Goal: Transaction & Acquisition: Purchase product/service

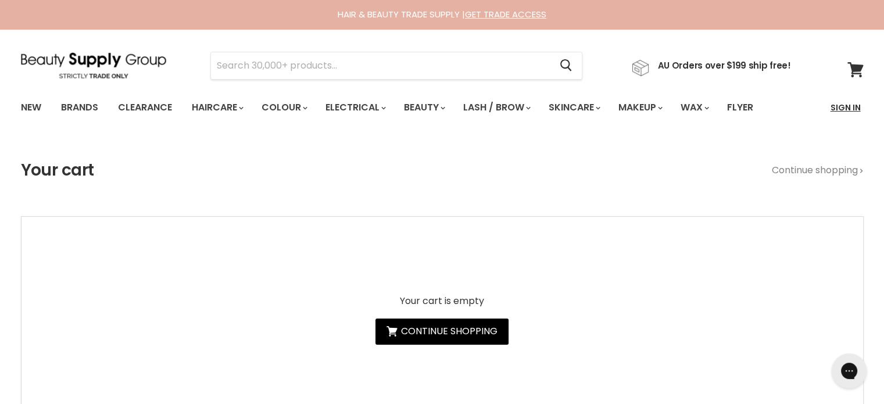
click at [846, 105] on link "Sign In" at bounding box center [845, 107] width 44 height 24
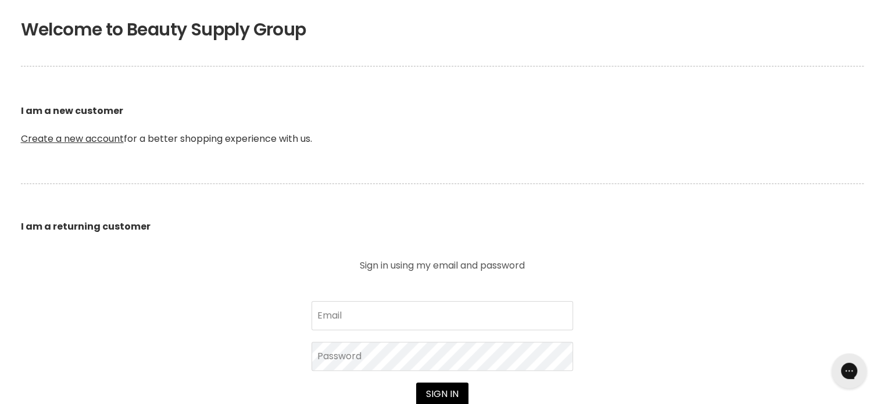
scroll to position [465, 0]
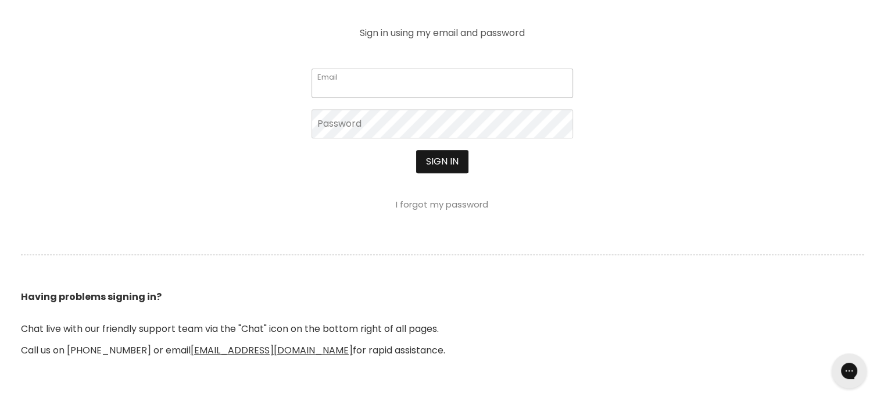
type input "cs.discountsalonsupplies@gmail.com"
click at [446, 162] on button "Sign in" at bounding box center [442, 161] width 52 height 23
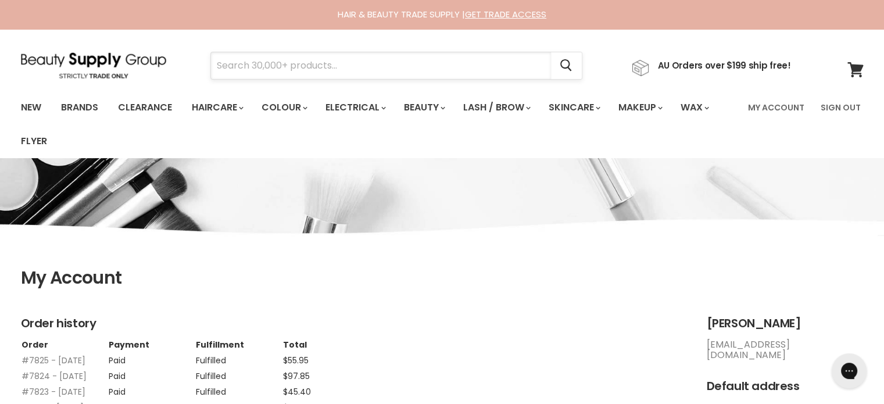
paste input "Muk Fat Muk Volumising Powder"
type input "Muk Fat Muk Volumising Powder"
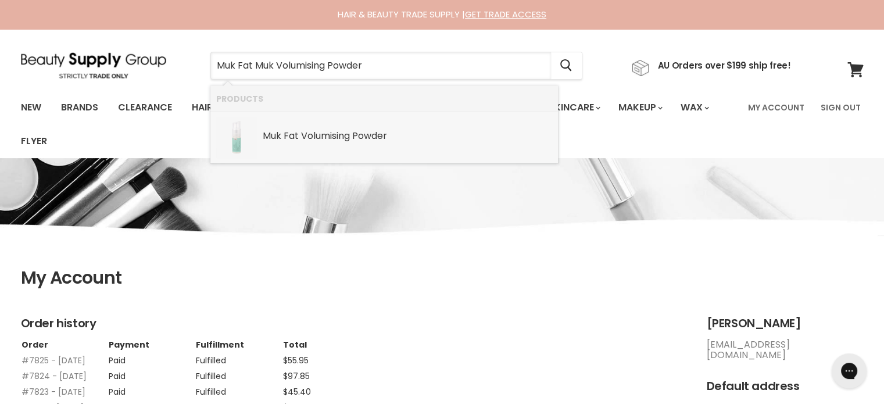
click at [362, 132] on b "Powder" at bounding box center [369, 135] width 35 height 13
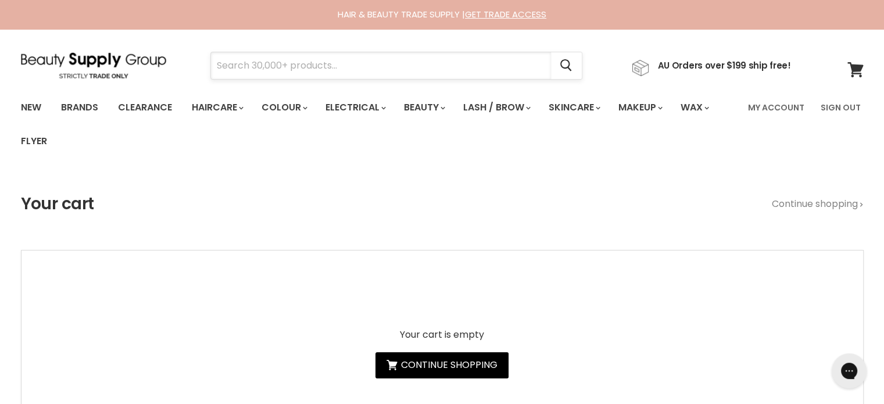
click at [245, 60] on input "Search" at bounding box center [381, 65] width 340 height 27
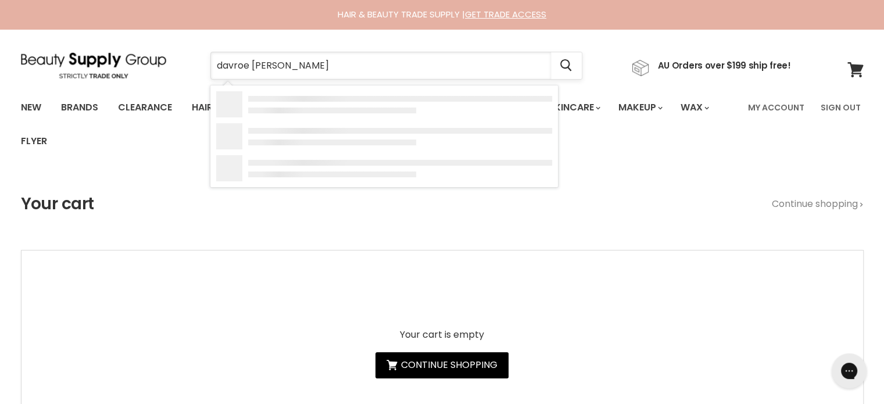
type input "davroe smooth"
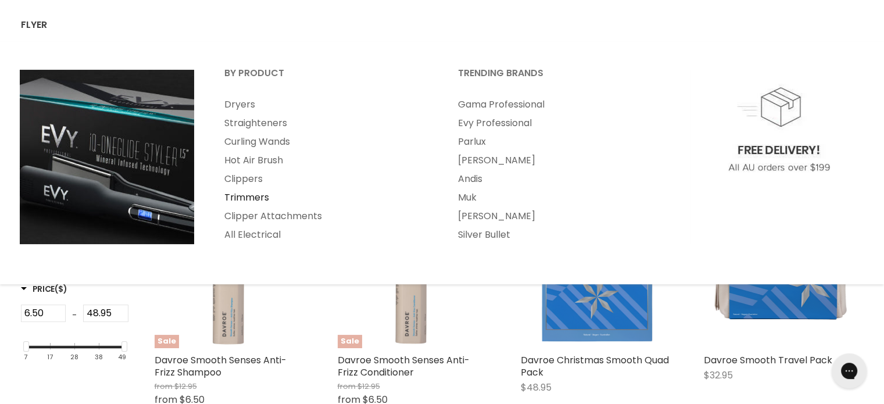
scroll to position [291, 0]
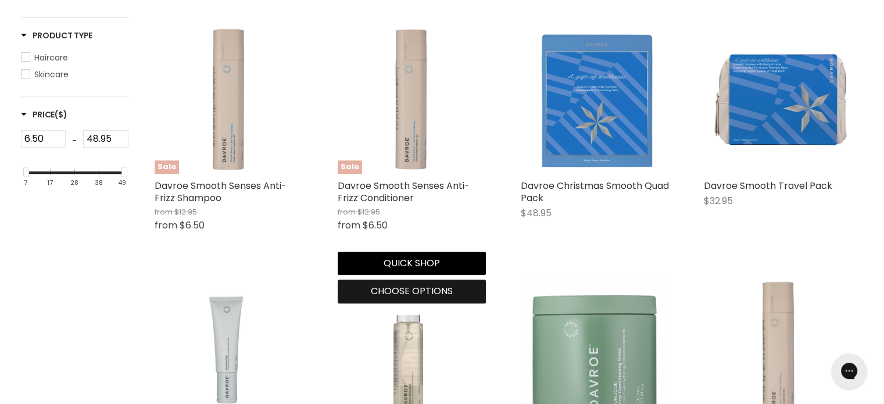
click at [397, 289] on span "Choose options" at bounding box center [412, 290] width 82 height 13
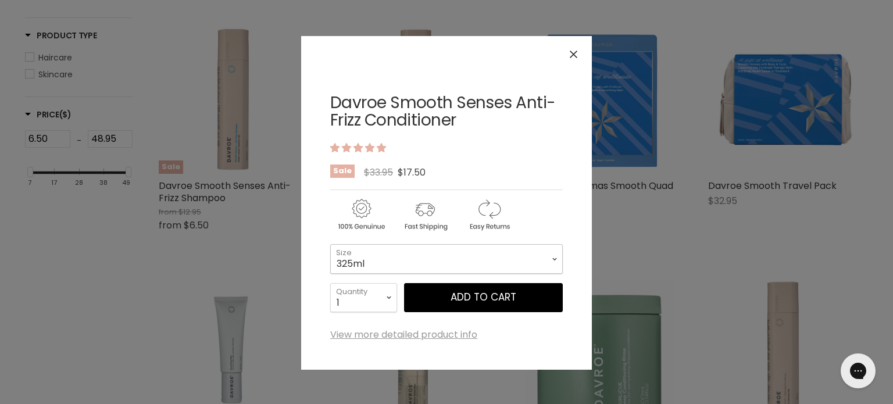
drag, startPoint x: 432, startPoint y: 259, endPoint x: 416, endPoint y: 269, distance: 18.5
click at [432, 259] on select "325ml 100ml 1 Litre" at bounding box center [446, 258] width 232 height 29
click at [330, 244] on select "325ml 100ml 1 Litre" at bounding box center [446, 258] width 232 height 29
select select "1 Litre"
click at [574, 55] on icon "Close" at bounding box center [573, 55] width 8 height 8
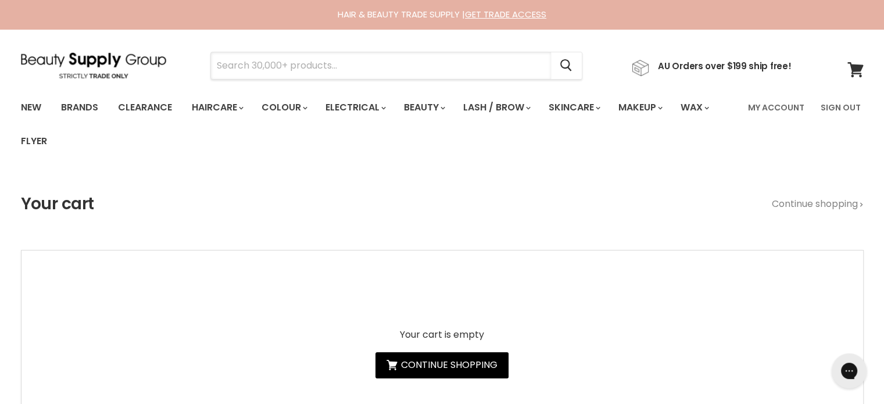
paste input "Base Blonde ++ Instant Toner"
type input "Base Blonde ++ Instant Toner"
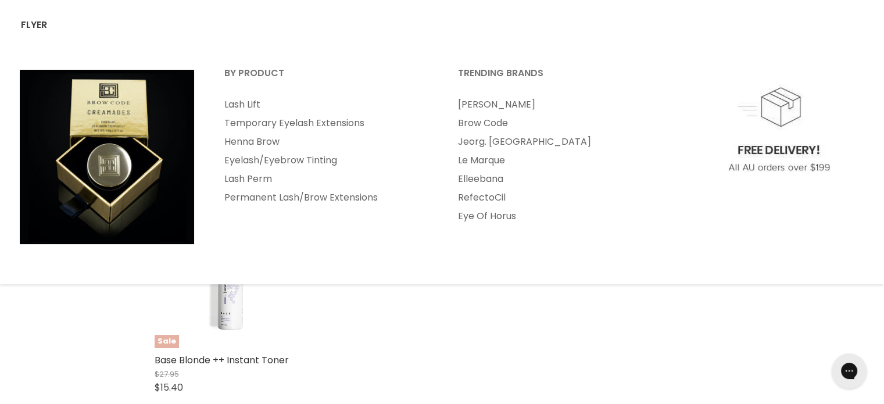
scroll to position [232, 0]
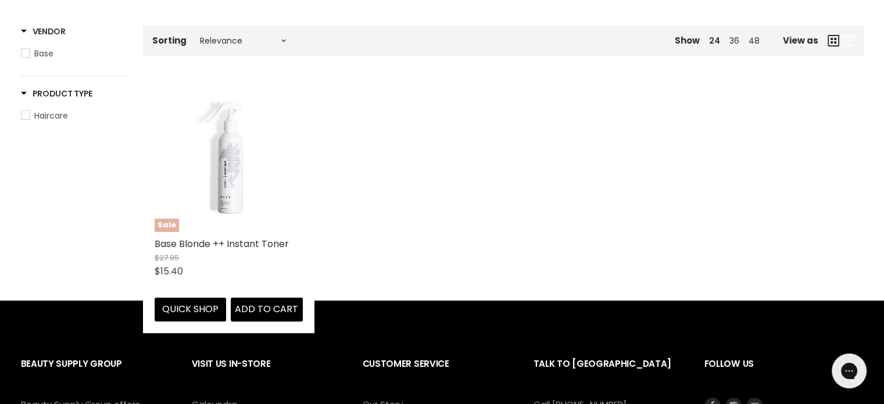
click at [220, 237] on div "Sale Base Blonde ++ Instant Toner $27.95 $15.40 Base Quick shop Add to cart" at bounding box center [228, 202] width 171 height 261
click at [220, 255] on div "$27.95 $15.40" at bounding box center [229, 265] width 148 height 26
click at [234, 241] on link "Base Blonde ++ Instant Toner" at bounding box center [222, 243] width 134 height 13
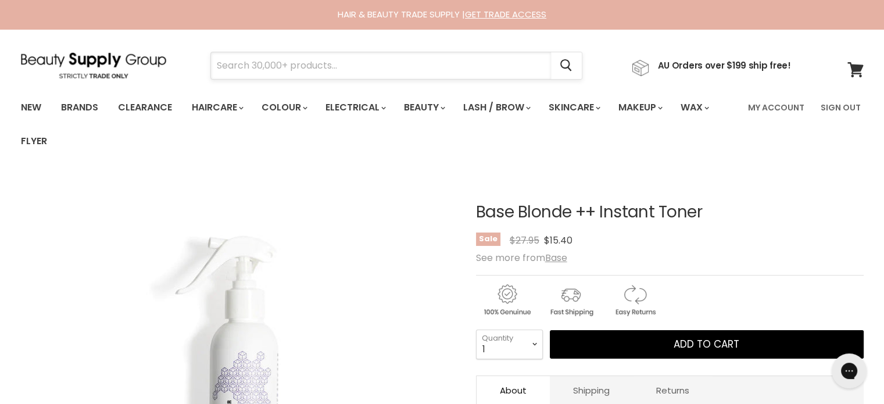
paste input "Bodyography Foundation Primers"
type input "Bodyography Foundation Primers"
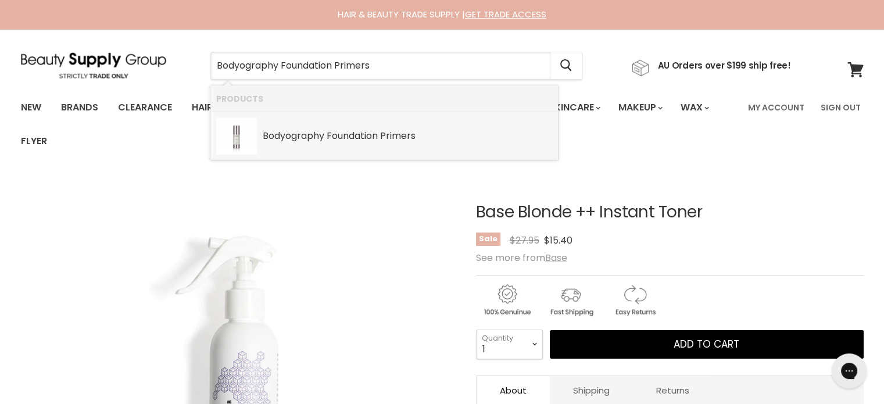
click at [336, 134] on b "Foundation" at bounding box center [352, 135] width 51 height 13
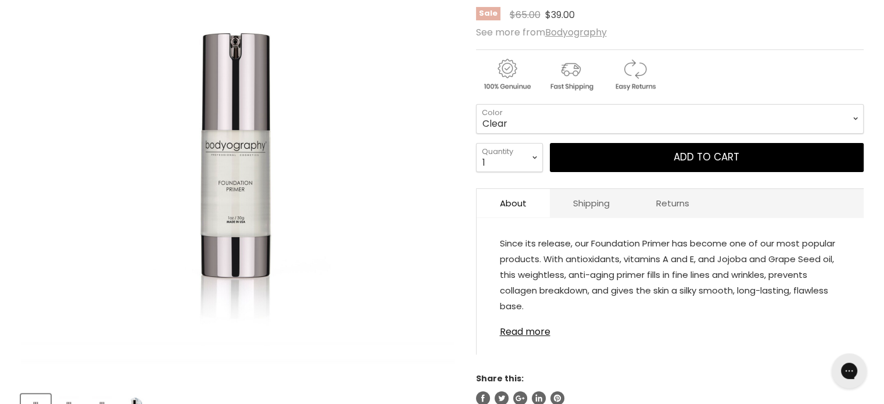
scroll to position [232, 0]
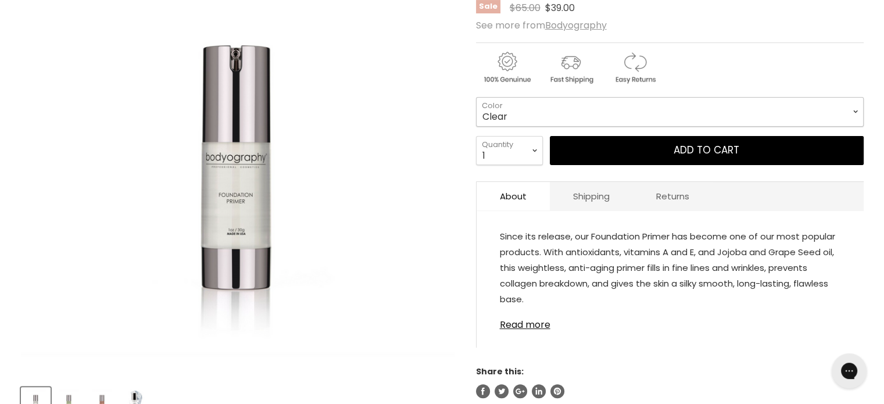
click at [500, 108] on select "Clear Green Hydrating Tahitian Glow" at bounding box center [670, 111] width 388 height 29
click at [476, 97] on select "Clear Green Hydrating Tahitian Glow" at bounding box center [670, 111] width 388 height 29
select select "Tahitian Glow"
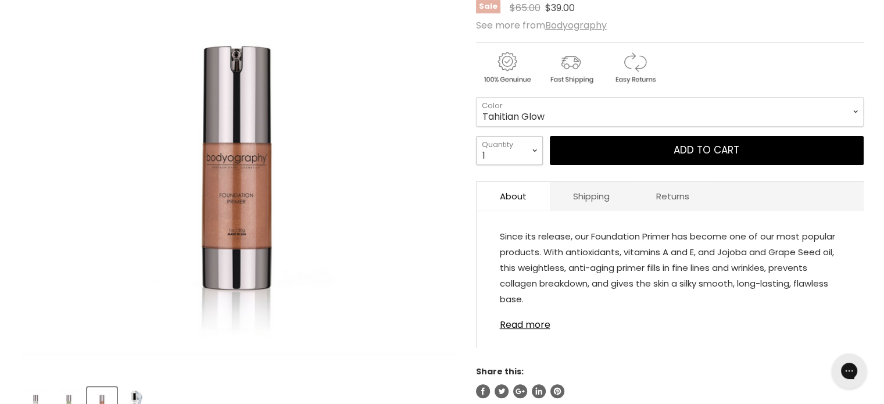
click at [535, 148] on select "1 2 3 4 5 6 7 8 9 10+" at bounding box center [509, 150] width 67 height 29
select select "2"
click at [476, 136] on select "1 2 3 4 5 6 7 8 9 10+" at bounding box center [509, 150] width 67 height 29
type input "2"
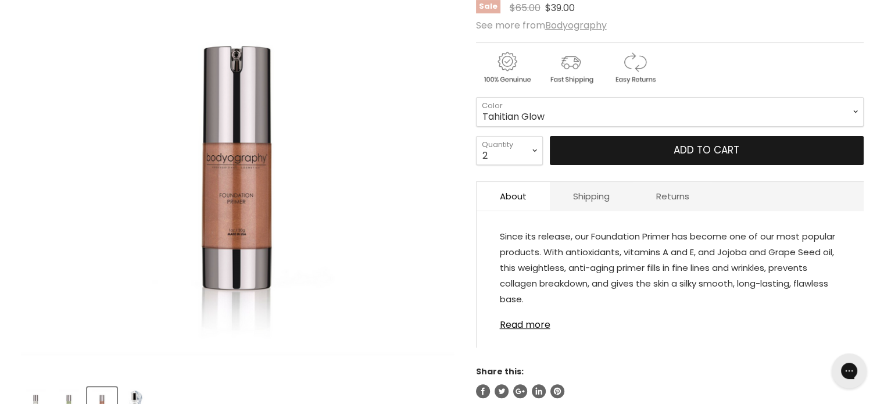
click at [676, 151] on button "Add to cart" at bounding box center [707, 150] width 314 height 29
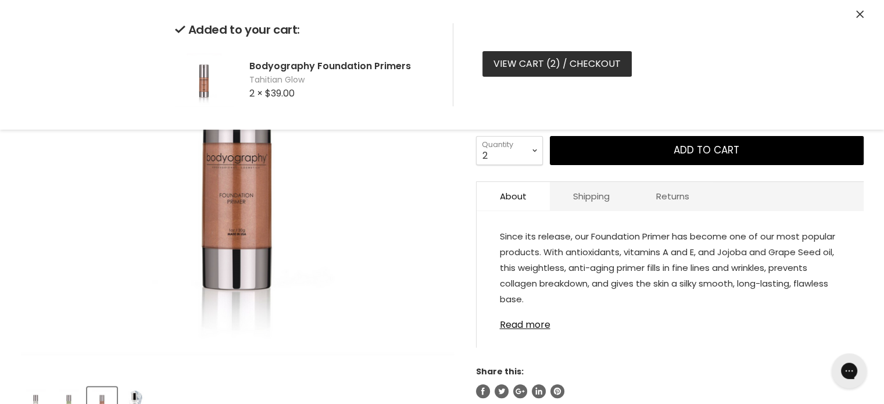
click at [602, 74] on link "View cart ( 2 ) / Checkout" at bounding box center [556, 64] width 149 height 26
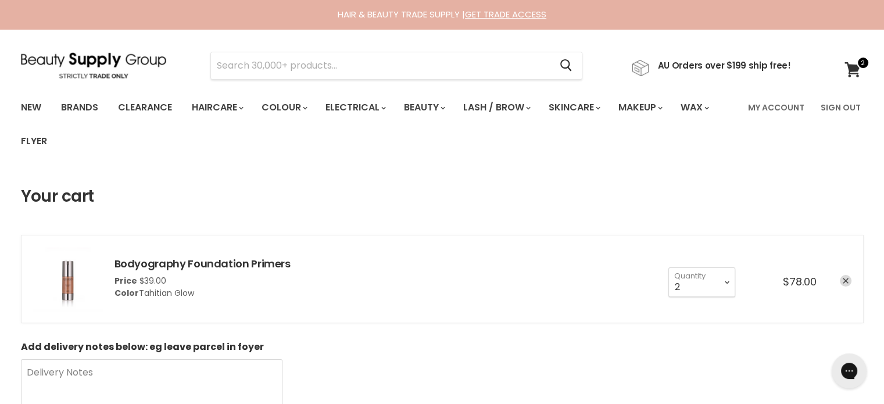
click at [846, 280] on icon "remove Bodyography Foundation Primers" at bounding box center [846, 281] width 6 height 6
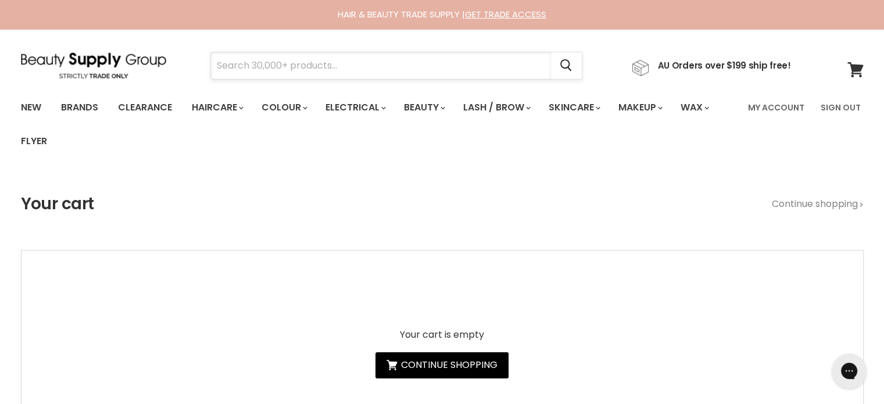
paste input "Milkshake Whipped Cream Leave in Foam"
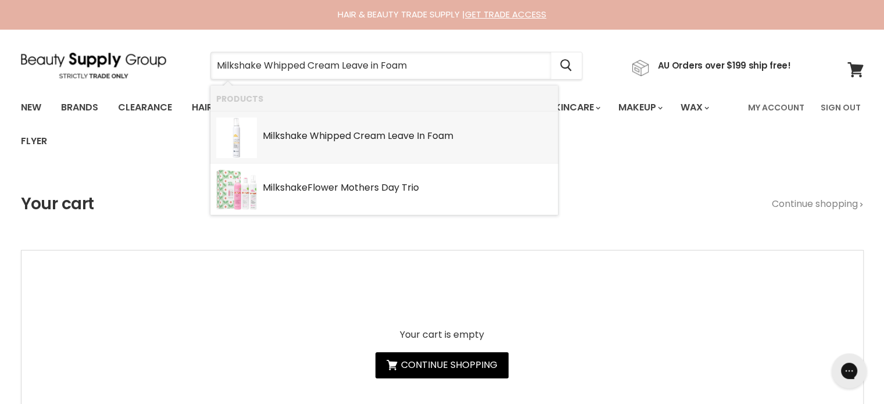
type input "Milkshake Whipped Cream Leave in Foam*"
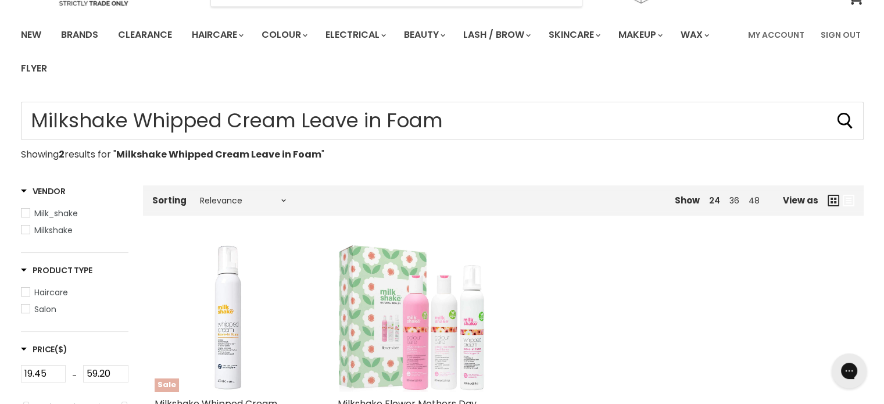
scroll to position [232, 0]
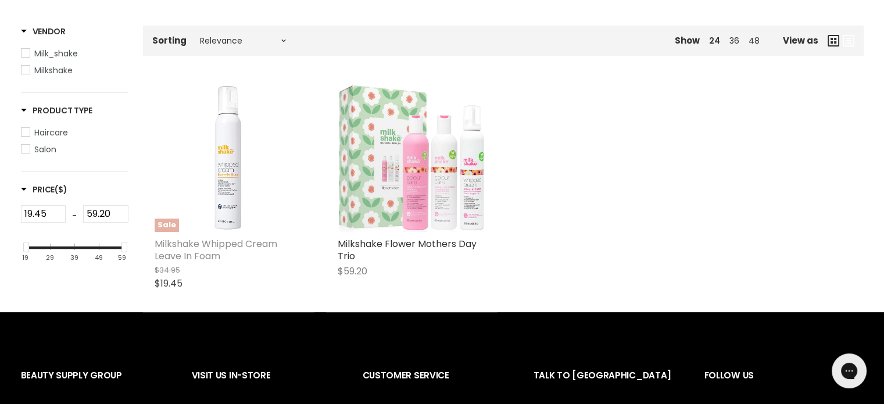
click at [209, 249] on link "Milkshake Whipped Cream Leave In Foam" at bounding box center [216, 250] width 123 height 26
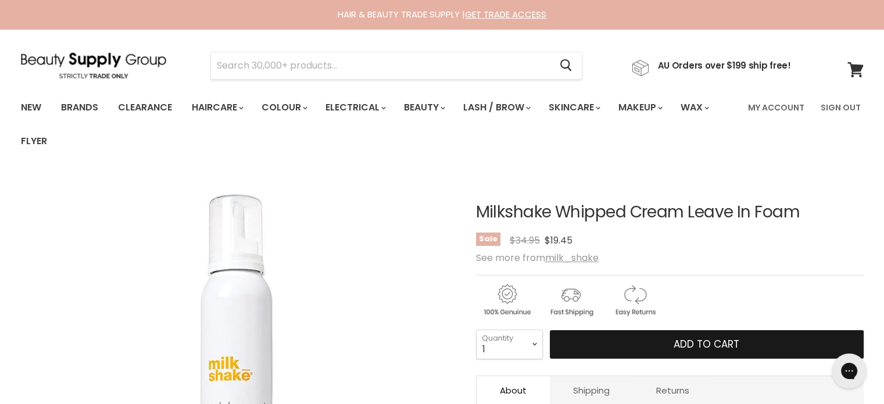
click at [644, 341] on button "Add to cart" at bounding box center [707, 344] width 314 height 29
